Goal: Understand process/instructions

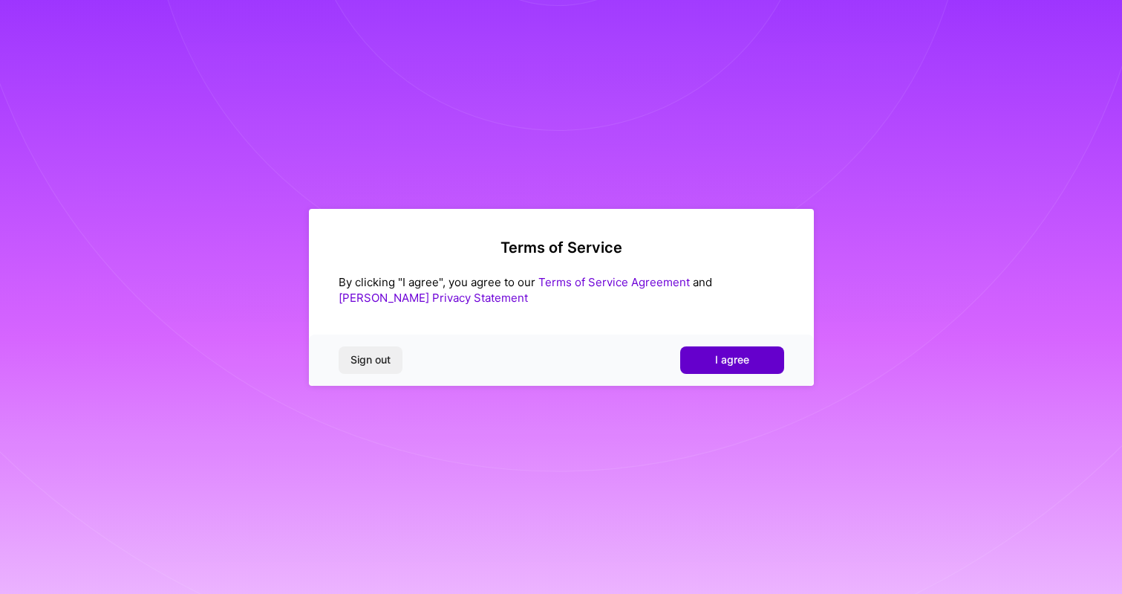
click at [710, 358] on button "I agree" at bounding box center [732, 359] width 104 height 27
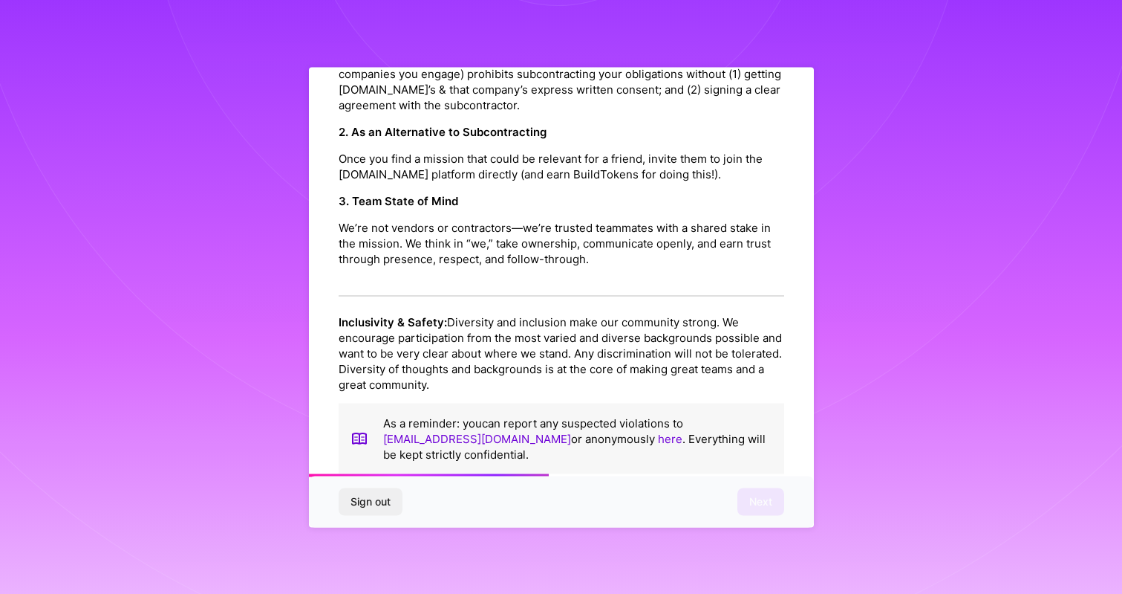
scroll to position [1584, 0]
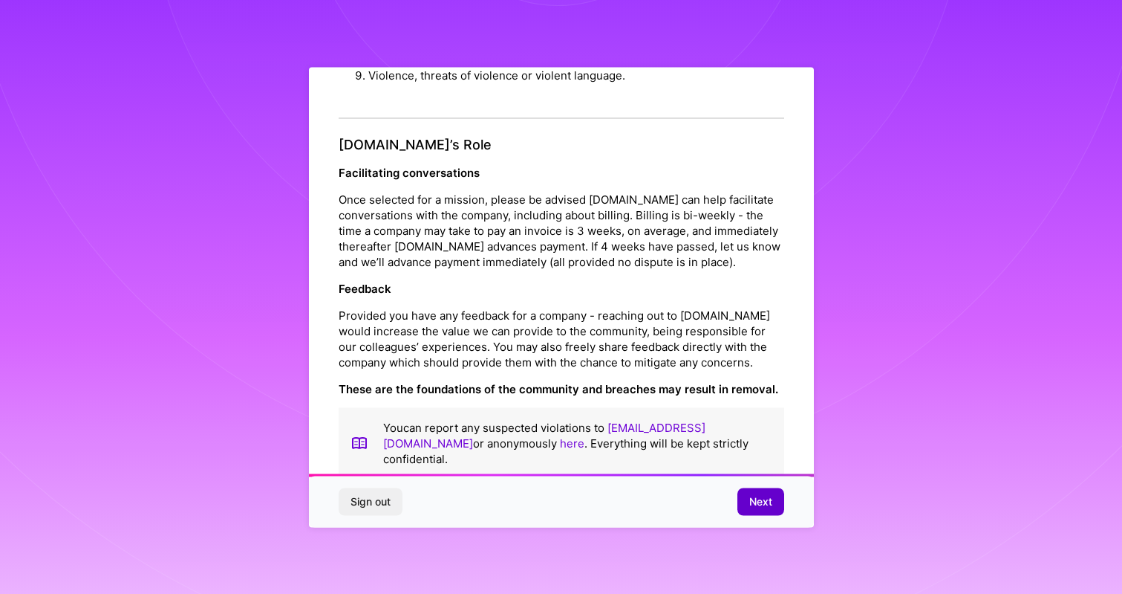
click at [753, 505] on span "Next" at bounding box center [761, 501] width 23 height 15
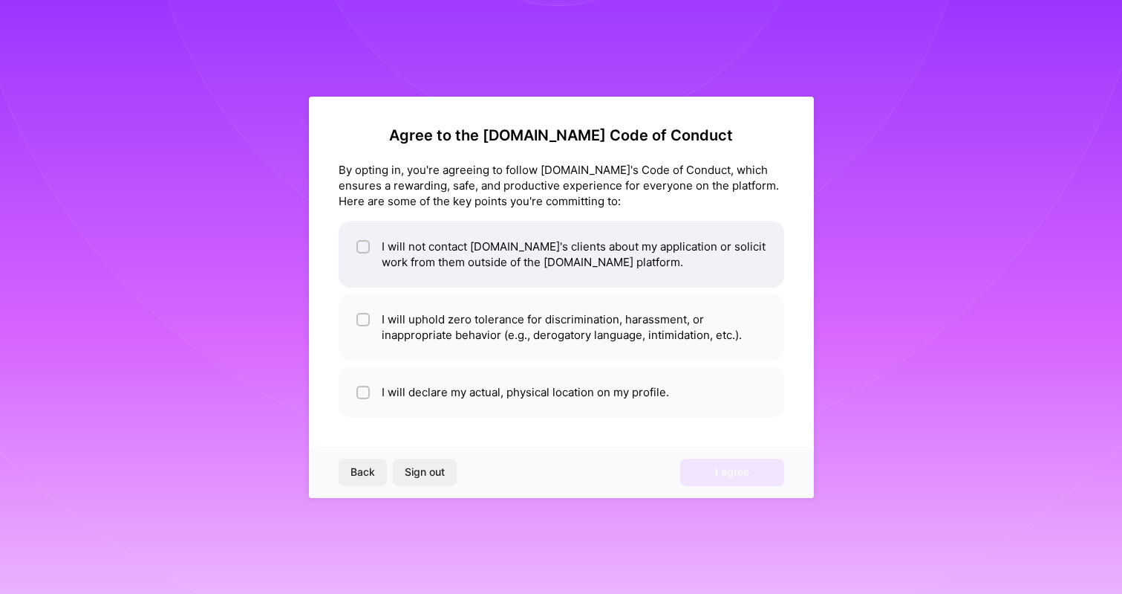
click at [466, 247] on li "I will not contact [DOMAIN_NAME]'s clients about my application or solicit work…" at bounding box center [562, 254] width 446 height 67
checkbox input "true"
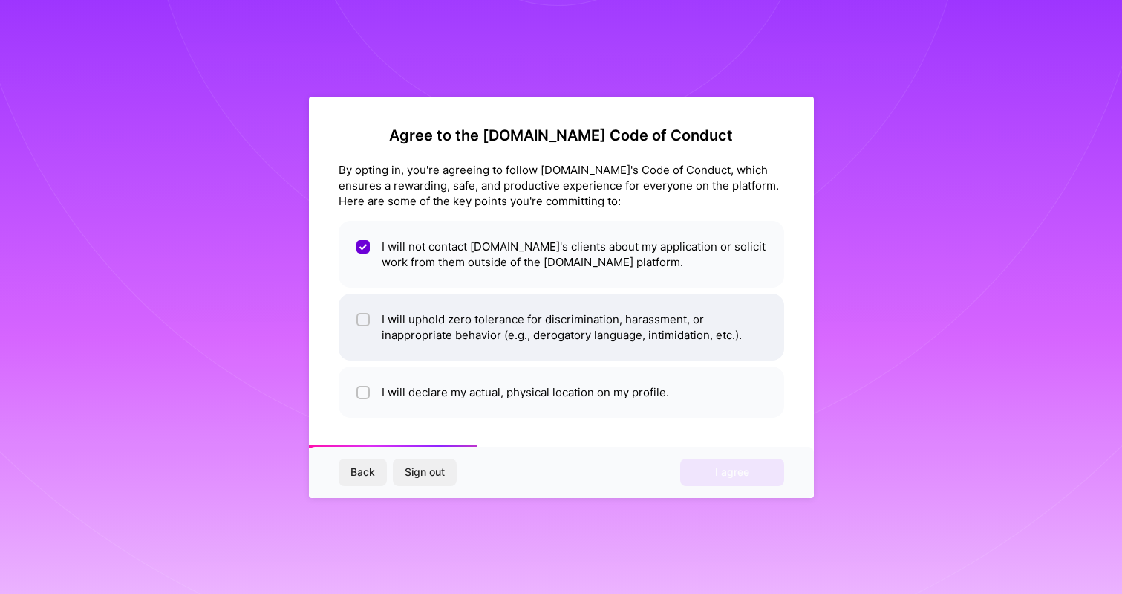
click at [422, 321] on li "I will uphold zero tolerance for discrimination, harassment, or inappropriate b…" at bounding box center [562, 326] width 446 height 67
checkbox input "true"
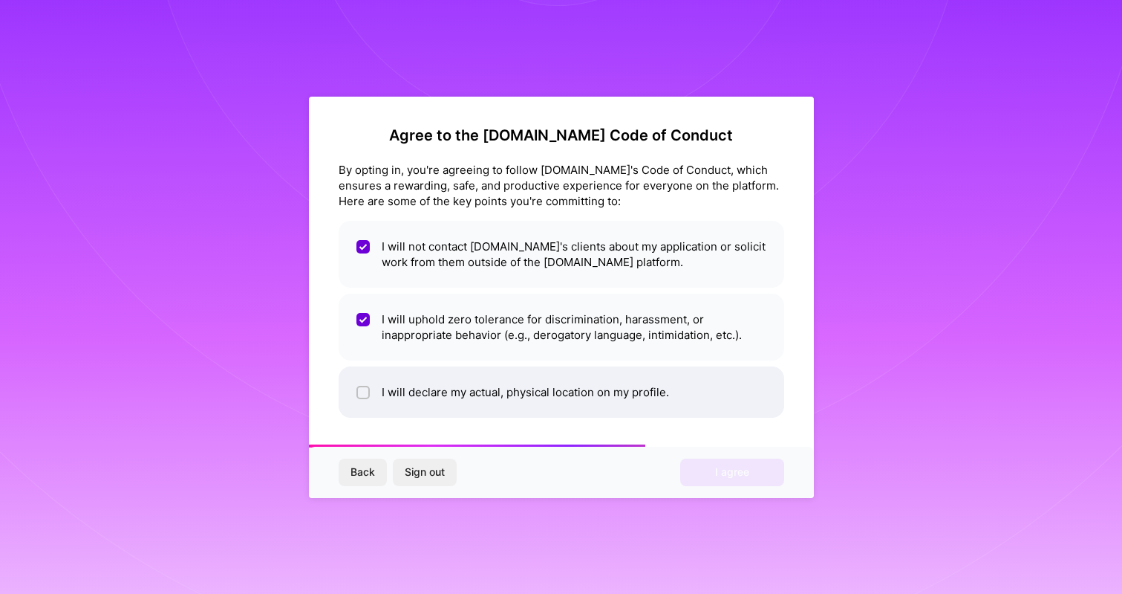
click at [426, 394] on li "I will declare my actual, physical location on my profile." at bounding box center [562, 391] width 446 height 51
checkbox input "true"
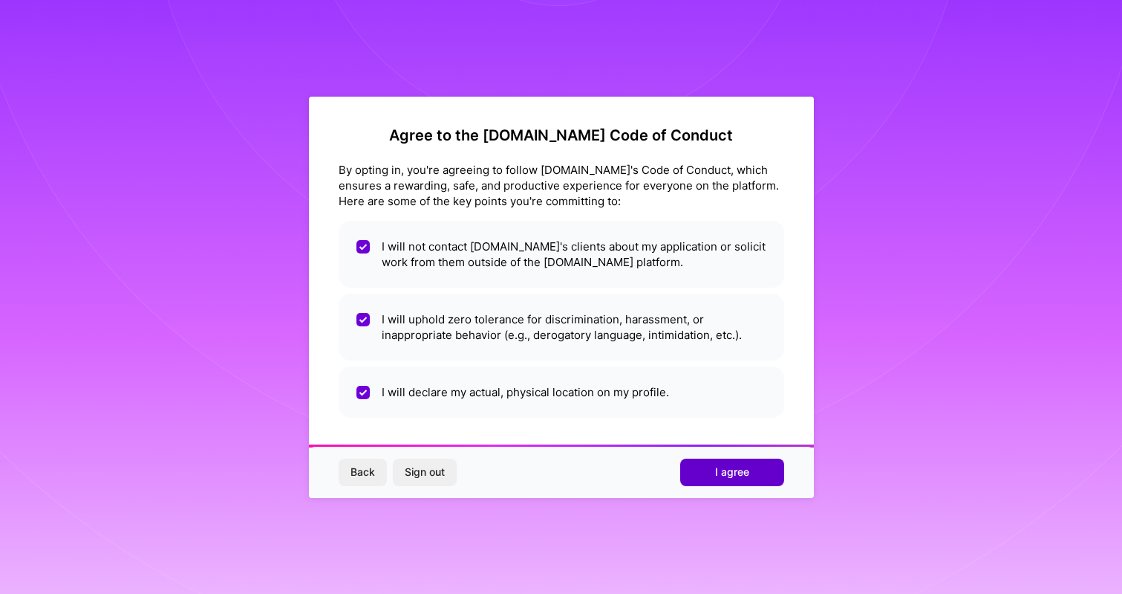
click at [703, 480] on button "I agree" at bounding box center [732, 471] width 104 height 27
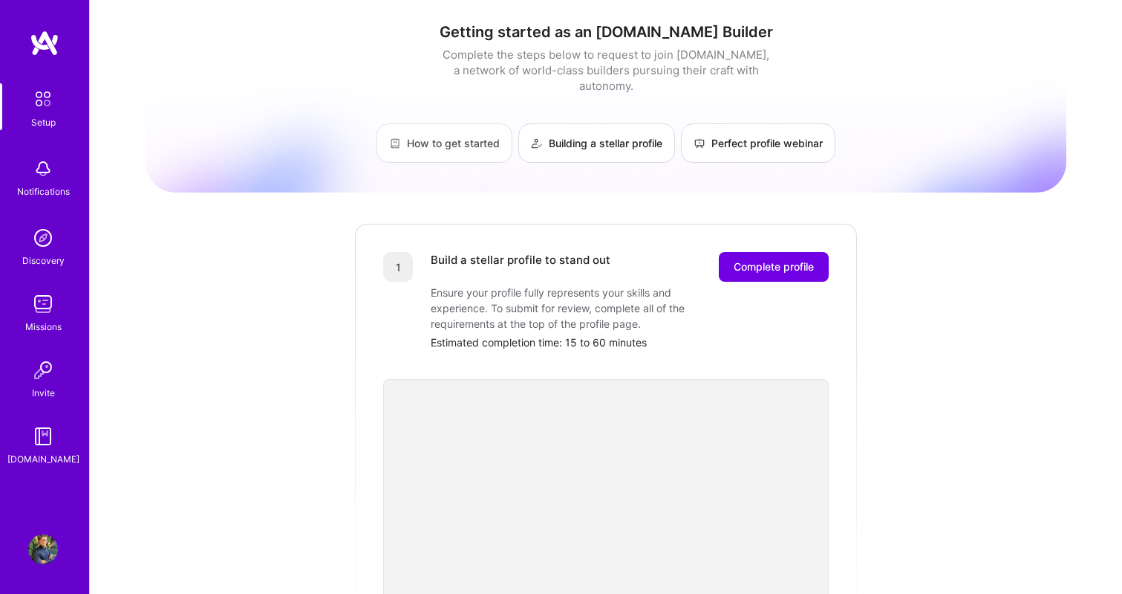
click at [438, 130] on link "How to get started" at bounding box center [445, 142] width 136 height 39
